Goal: Task Accomplishment & Management: Use online tool/utility

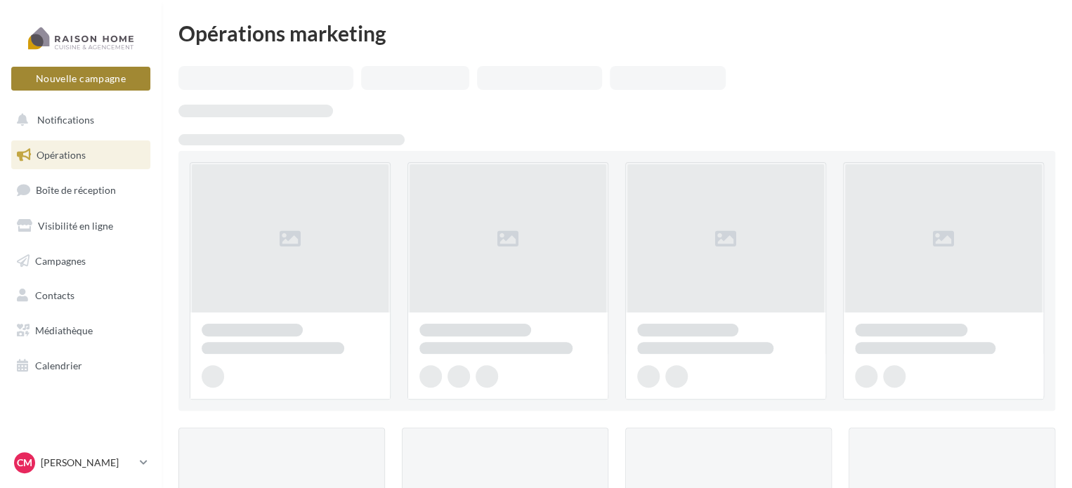
click at [103, 78] on button "Nouvelle campagne" at bounding box center [80, 79] width 139 height 24
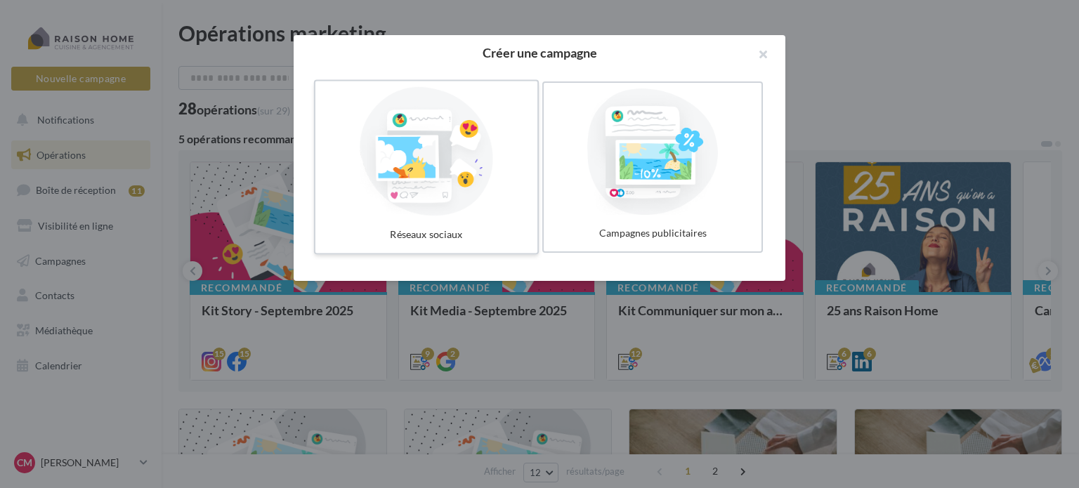
click at [451, 182] on div at bounding box center [426, 151] width 211 height 129
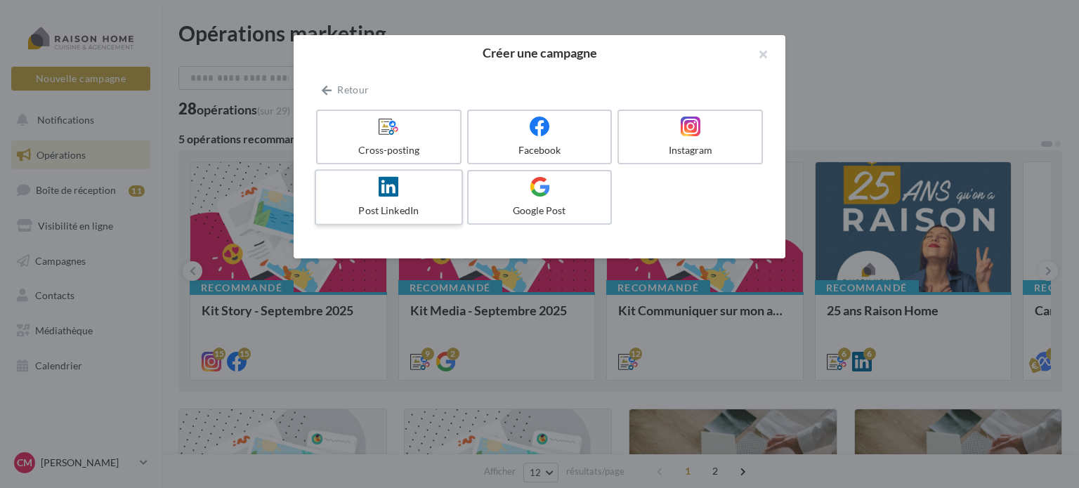
click at [451, 182] on div at bounding box center [388, 187] width 133 height 22
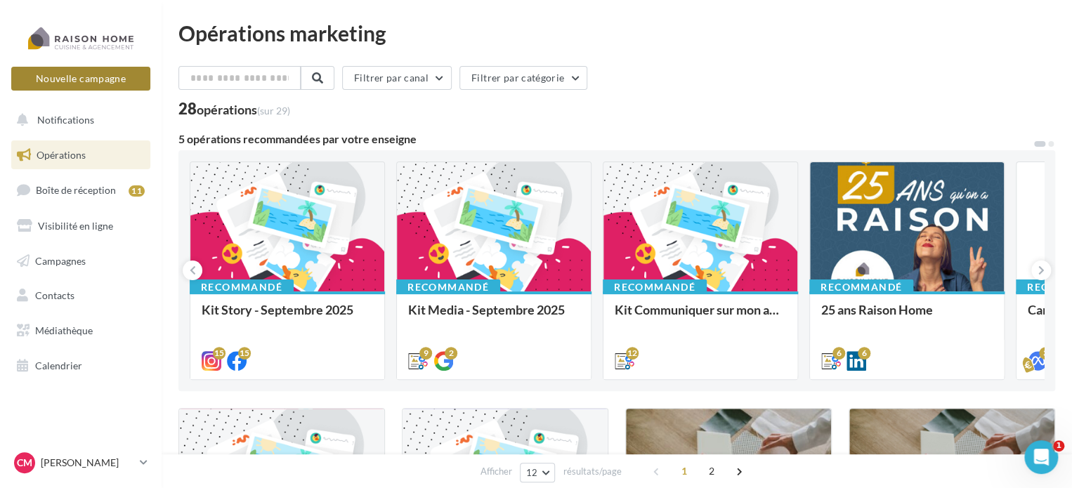
click at [103, 83] on button "Nouvelle campagne" at bounding box center [80, 79] width 139 height 24
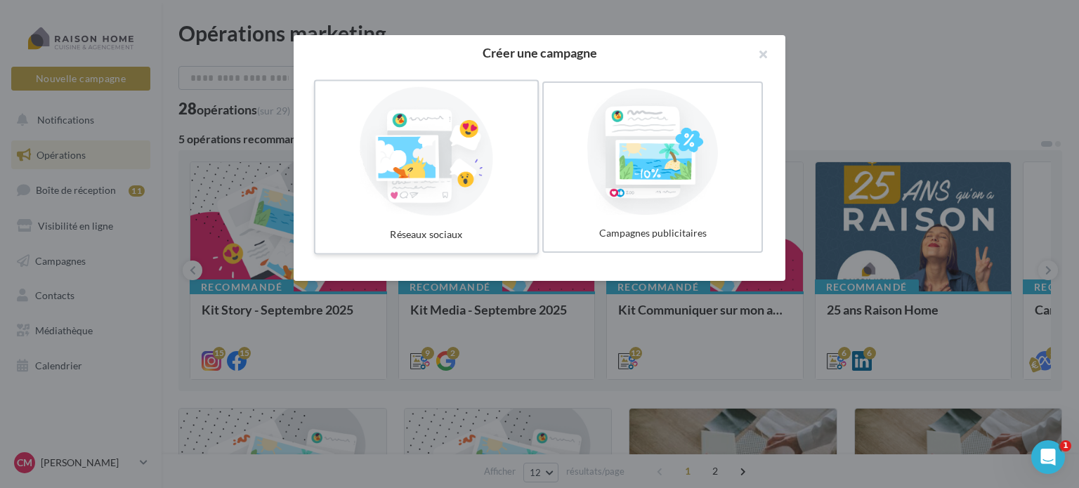
click at [468, 202] on div at bounding box center [426, 151] width 211 height 129
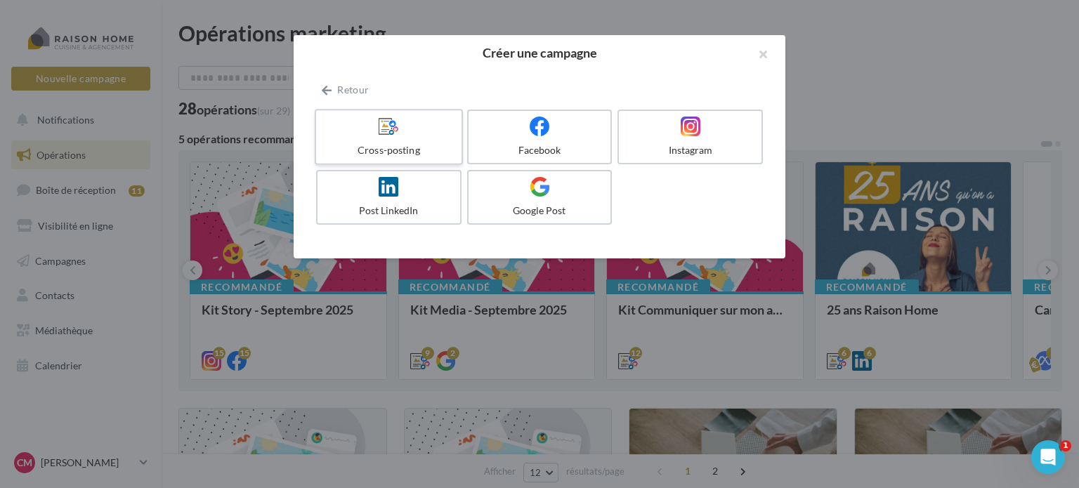
click at [398, 126] on icon at bounding box center [389, 126] width 20 height 20
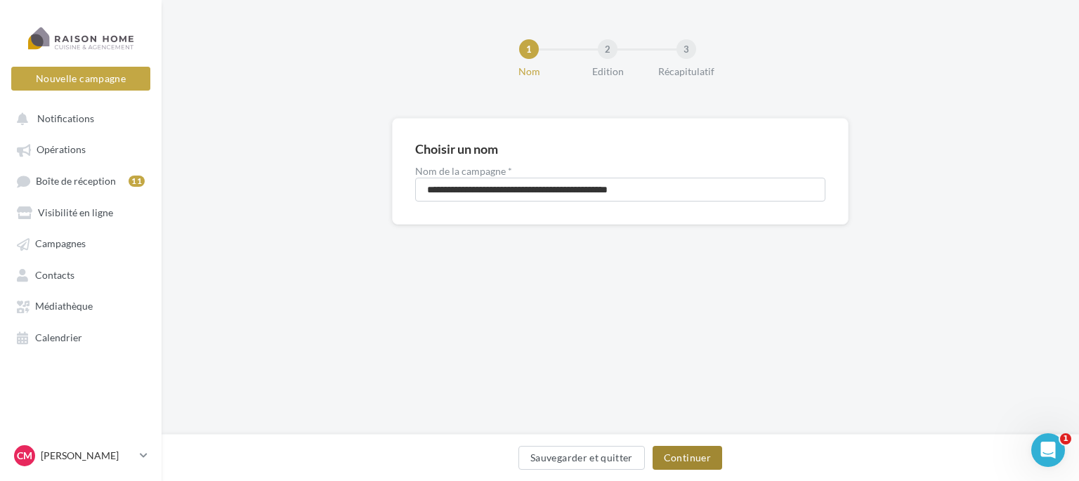
click at [679, 454] on button "Continuer" at bounding box center [687, 458] width 70 height 24
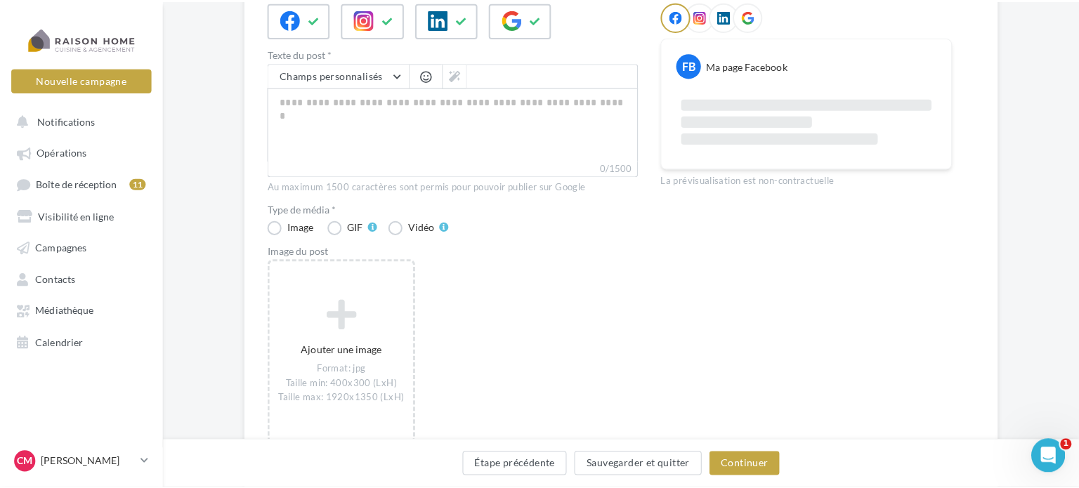
scroll to position [211, 0]
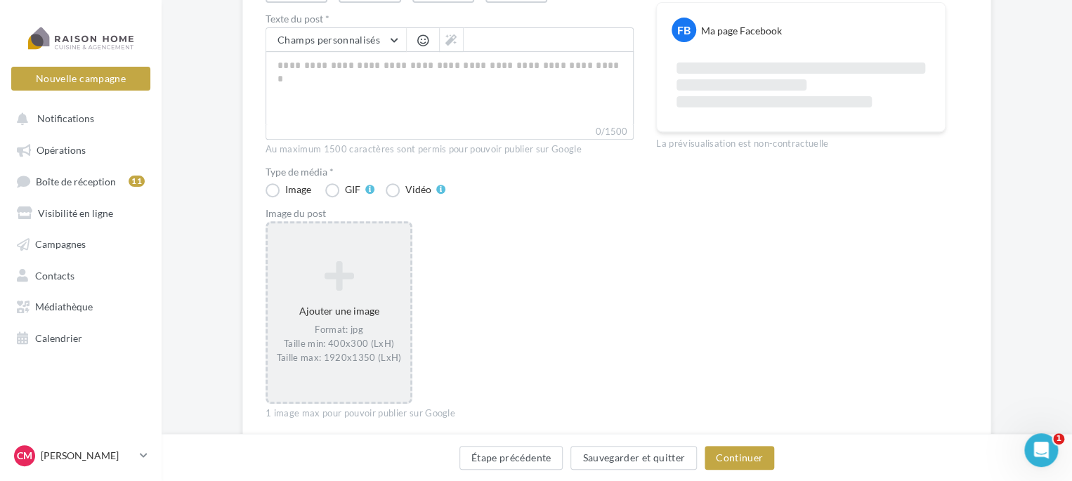
click at [334, 277] on icon at bounding box center [338, 276] width 131 height 34
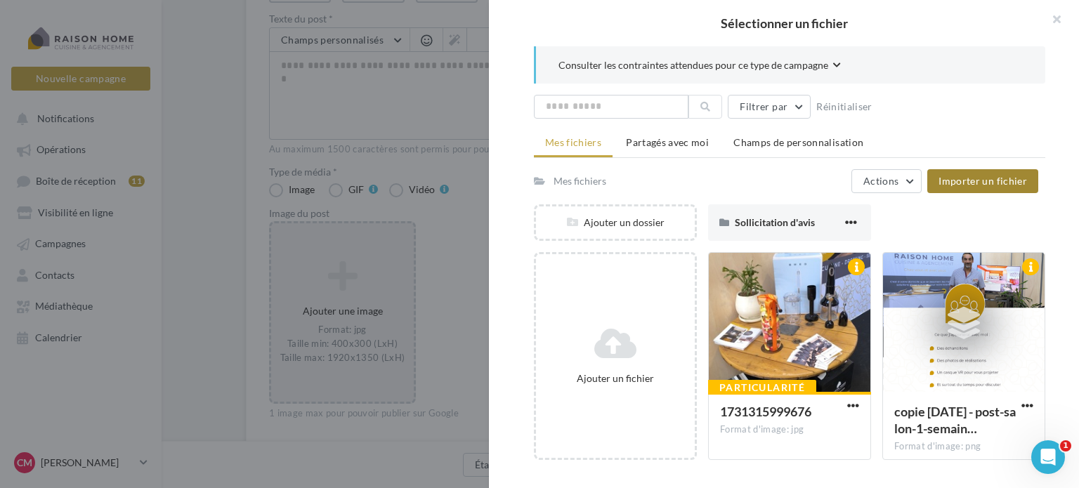
click at [976, 184] on span "Importer un fichier" at bounding box center [982, 181] width 88 height 12
